Goal: Information Seeking & Learning: Learn about a topic

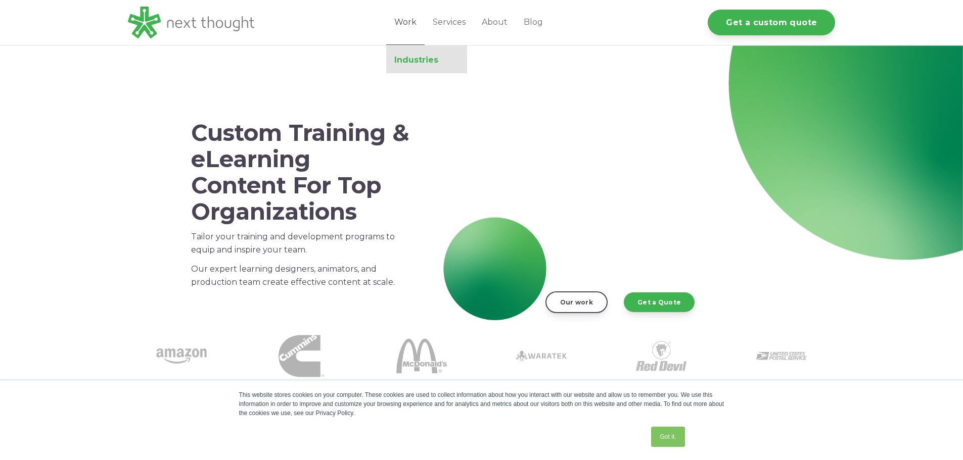
click at [429, 64] on link "Industries" at bounding box center [426, 60] width 81 height 10
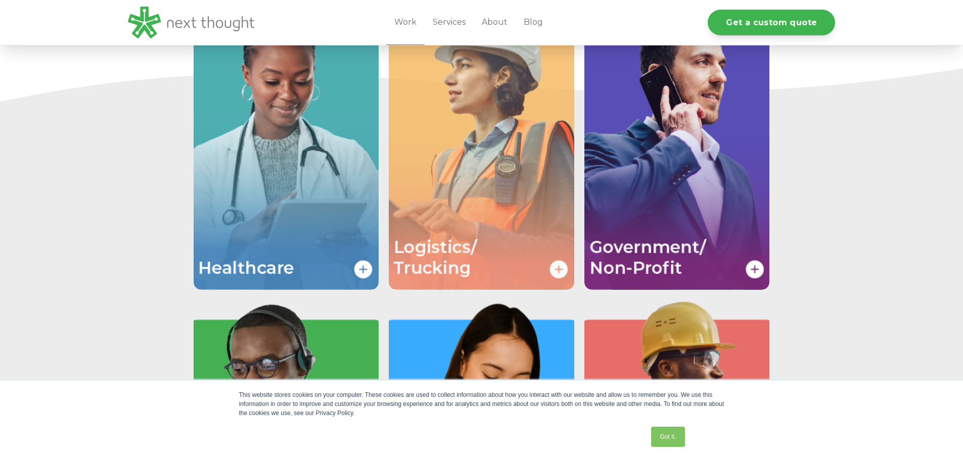
scroll to position [1597, 0]
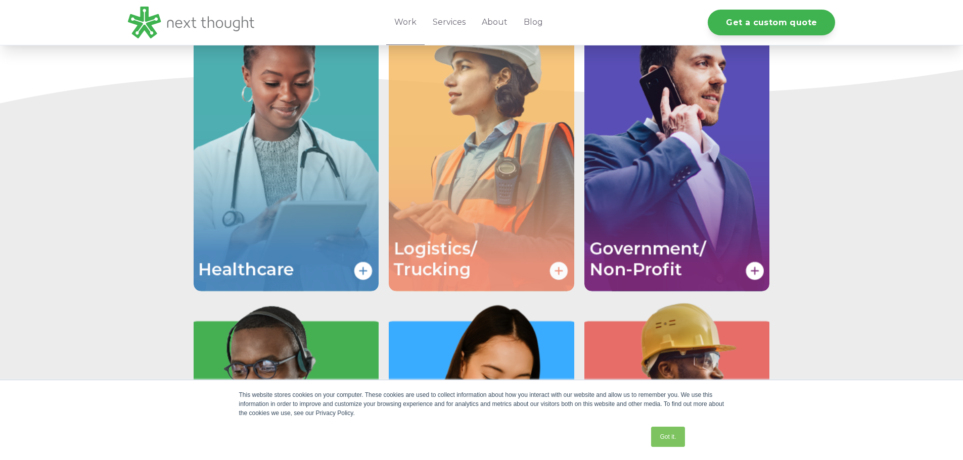
click at [514, 180] on img "Image grid with {{ image_count }} images." at bounding box center [481, 153] width 185 height 278
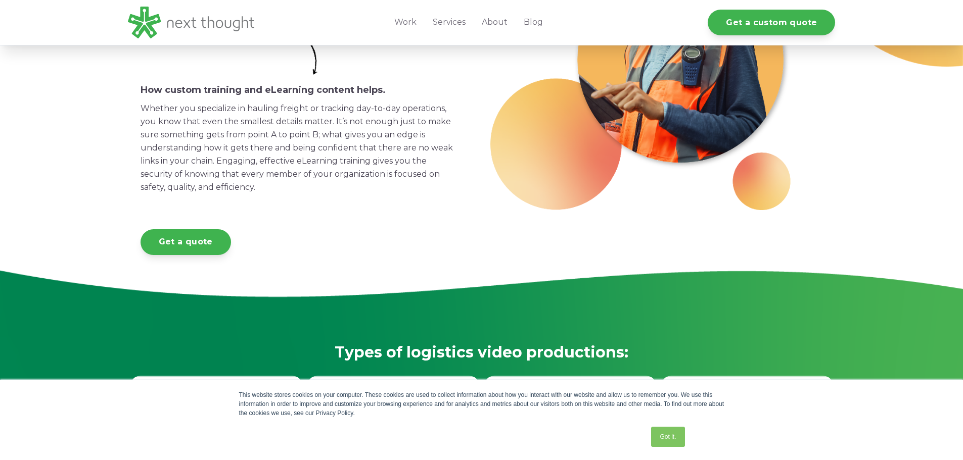
scroll to position [101, 0]
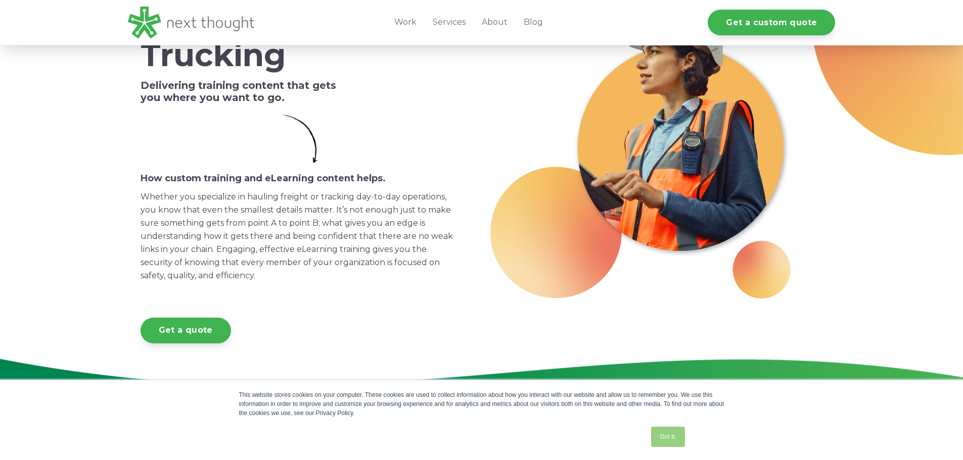
click at [673, 436] on link "Got it." at bounding box center [667, 437] width 33 height 20
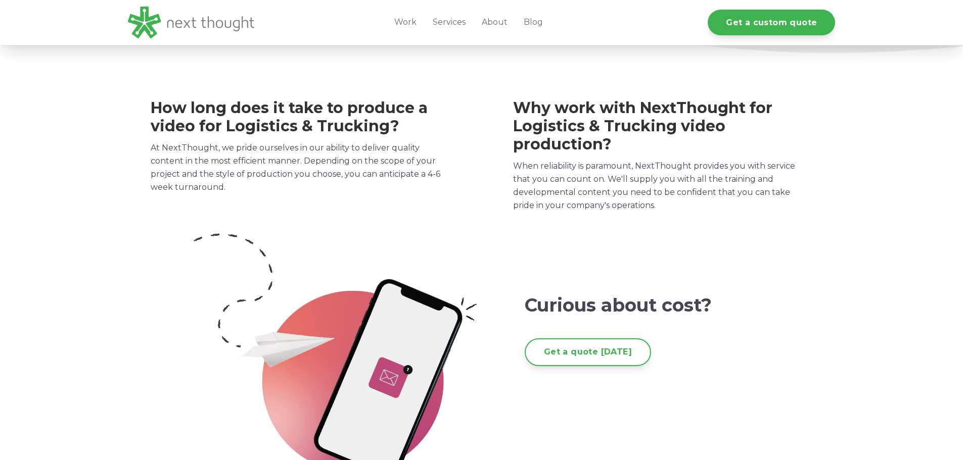
scroll to position [1617, 0]
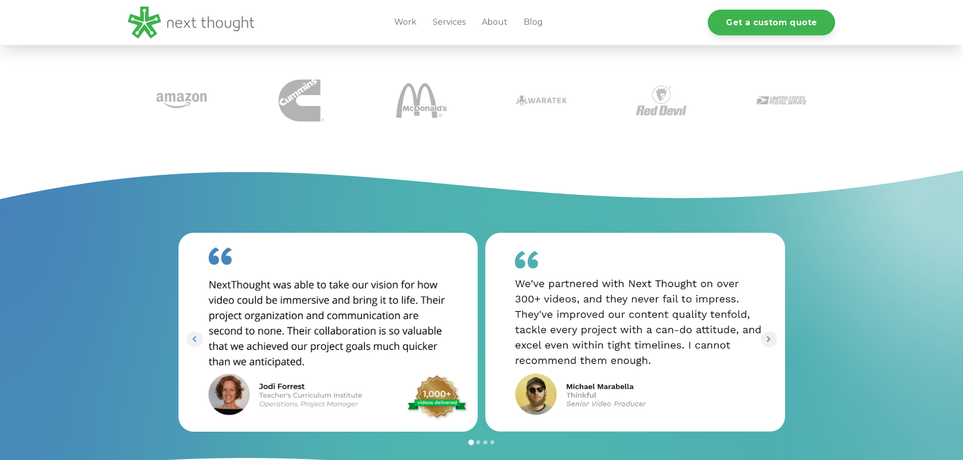
scroll to position [859, 0]
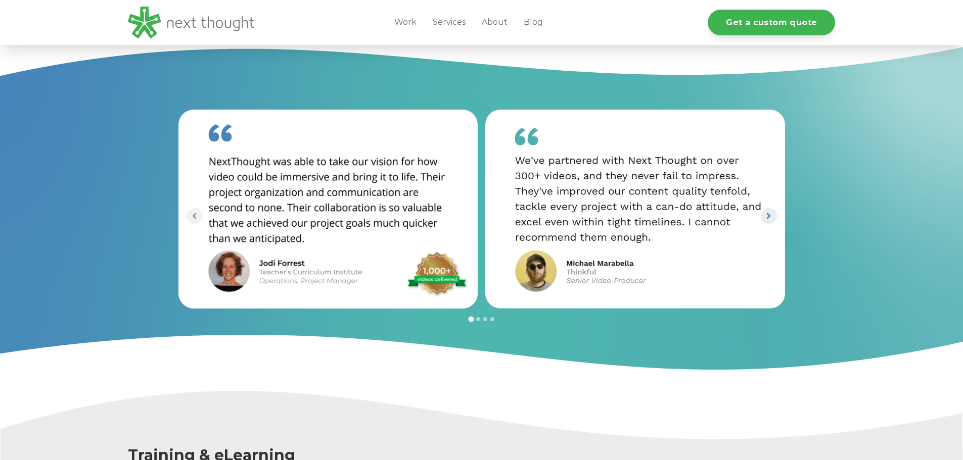
click at [766, 218] on icon "Next slide" at bounding box center [769, 216] width 10 height 10
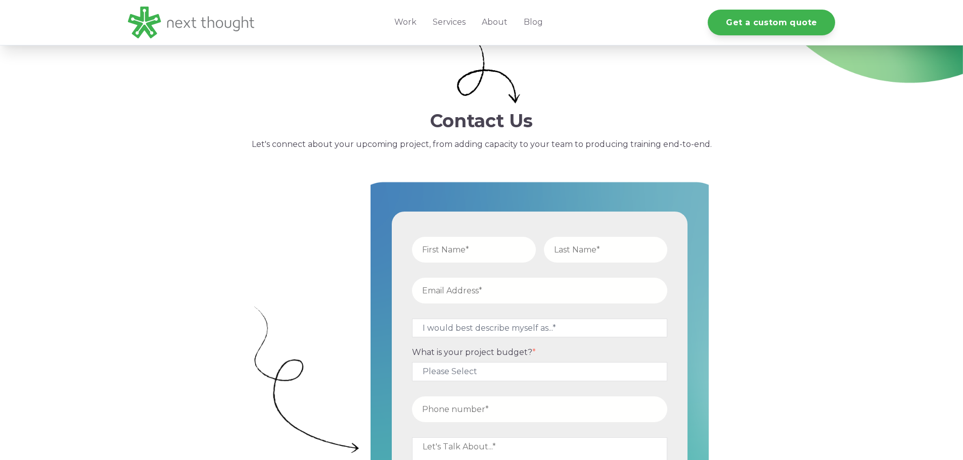
scroll to position [152, 0]
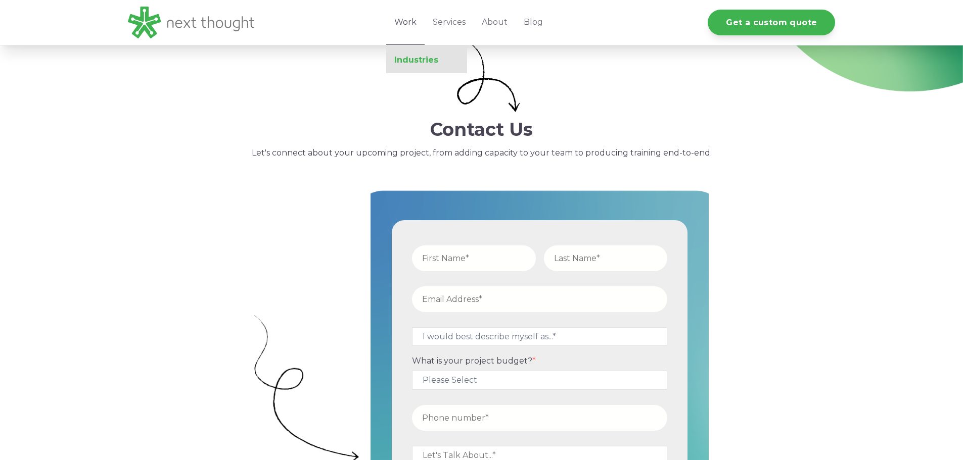
click at [413, 62] on link "Industries" at bounding box center [426, 60] width 81 height 10
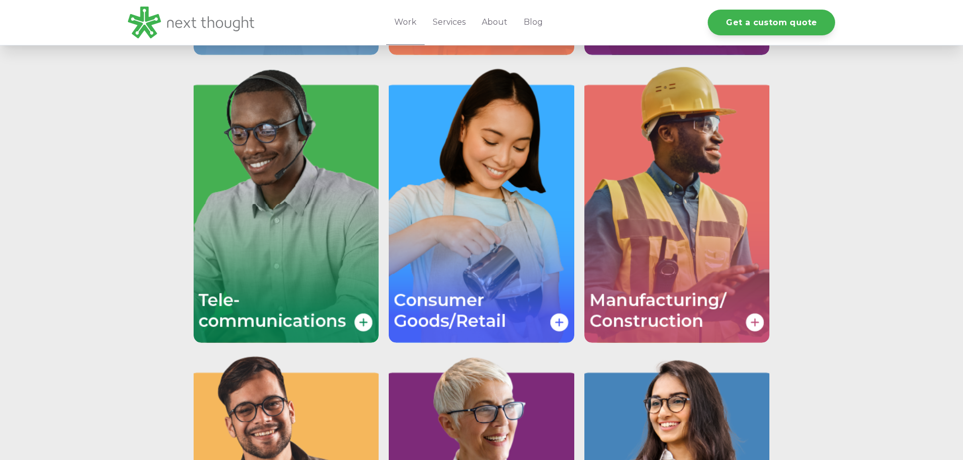
scroll to position [1698, 0]
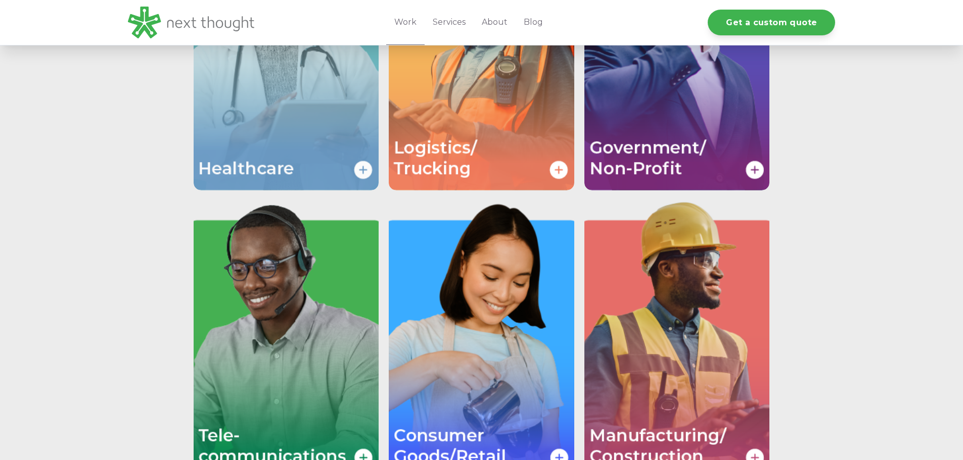
click at [272, 107] on img "Image grid with {{ image_count }} images." at bounding box center [286, 52] width 185 height 278
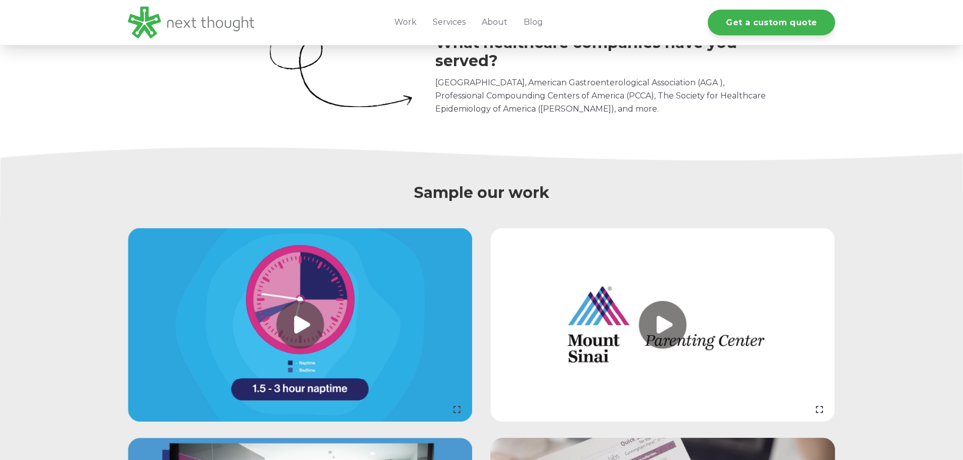
scroll to position [910, 0]
